Goal: Transaction & Acquisition: Book appointment/travel/reservation

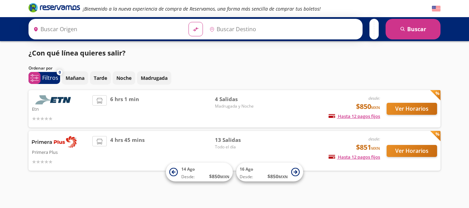
type input "[GEOGRAPHIC_DATA][PERSON_NAME], [GEOGRAPHIC_DATA][PERSON_NAME]"
type input "[GEOGRAPHIC_DATA], [GEOGRAPHIC_DATA]"
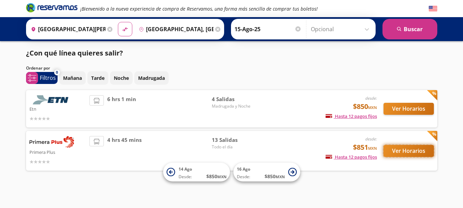
click at [419, 153] on button "Ver Horarios" at bounding box center [409, 151] width 50 height 12
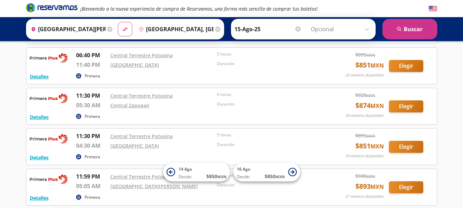
scroll to position [343, 0]
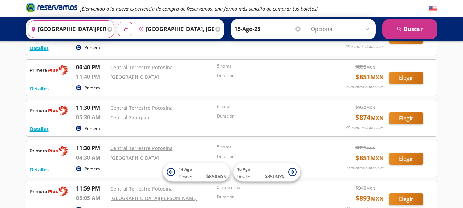
click at [97, 32] on input "[GEOGRAPHIC_DATA][PERSON_NAME], [GEOGRAPHIC_DATA][PERSON_NAME]" at bounding box center [67, 29] width 78 height 17
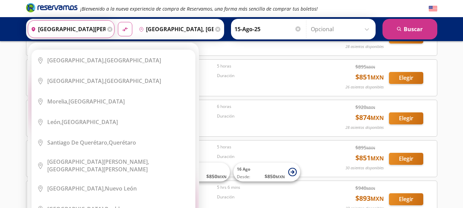
click at [36, 28] on input "[GEOGRAPHIC_DATA][PERSON_NAME], [GEOGRAPHIC_DATA][PERSON_NAME]" at bounding box center [67, 29] width 78 height 17
click at [102, 29] on input "[GEOGRAPHIC_DATA][PERSON_NAME], [GEOGRAPHIC_DATA][PERSON_NAME]" at bounding box center [67, 29] width 78 height 17
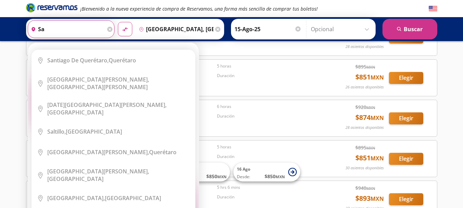
type input "s"
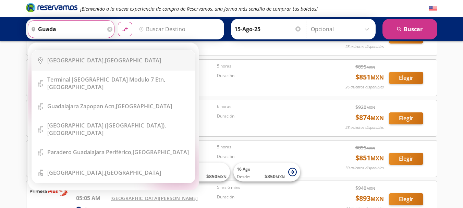
click at [124, 66] on li "City Icon [GEOGRAPHIC_DATA], [GEOGRAPHIC_DATA]" at bounding box center [113, 60] width 163 height 21
type input "[GEOGRAPHIC_DATA], [GEOGRAPHIC_DATA]"
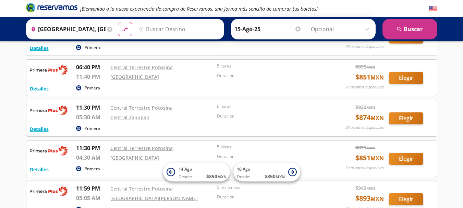
click at [173, 31] on input "Destino" at bounding box center [178, 29] width 84 height 17
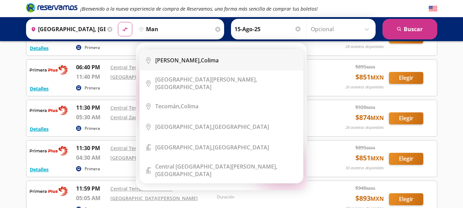
click at [184, 61] on b "[PERSON_NAME]," at bounding box center [178, 61] width 46 height 8
type input "Manzanillo, Colima"
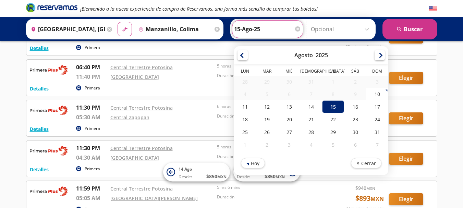
click at [265, 27] on input "15-Ago-25" at bounding box center [267, 29] width 67 height 17
click at [358, 104] on div "16" at bounding box center [355, 107] width 22 height 13
type input "16-Ago-25"
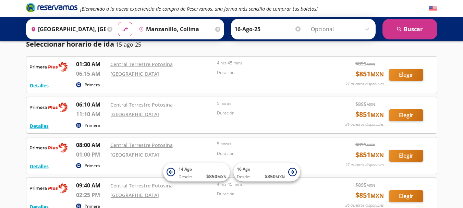
scroll to position [34, 0]
